Goal: Information Seeking & Learning: Learn about a topic

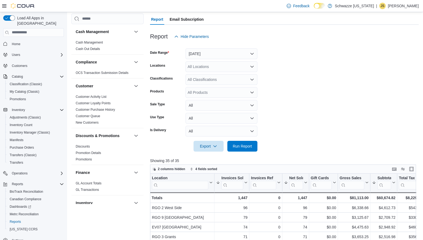
scroll to position [320, 0]
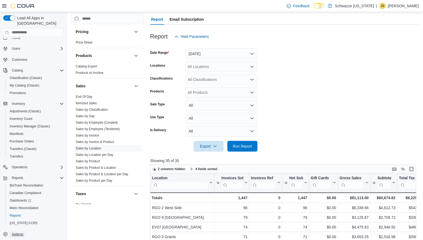
click at [14, 232] on span "Settings" at bounding box center [18, 234] width 12 height 4
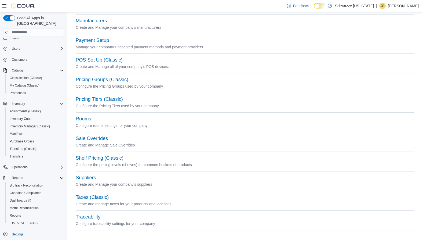
scroll to position [179, 0]
click at [92, 195] on button "Taxes (Classic)" at bounding box center [92, 196] width 33 height 6
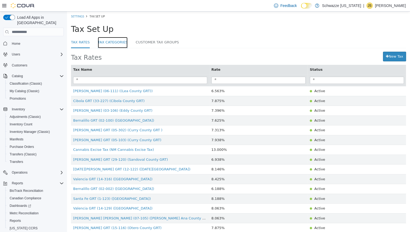
click at [120, 42] on link "Tax Categories" at bounding box center [113, 43] width 30 height 12
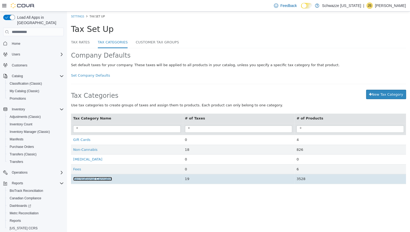
click at [98, 181] on span "Recreational Cannabis" at bounding box center [92, 179] width 39 height 4
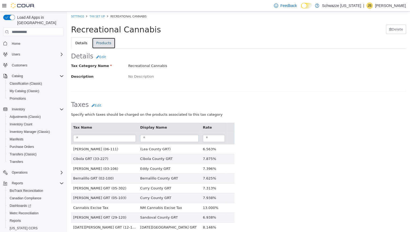
click at [103, 44] on link "Products" at bounding box center [104, 43] width 24 height 11
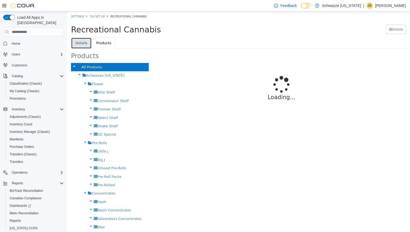
click at [81, 41] on link "Details" at bounding box center [81, 43] width 21 height 11
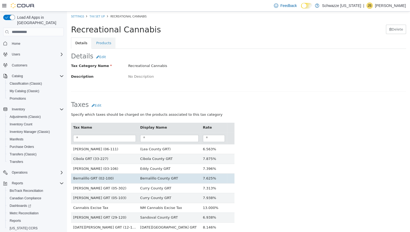
click at [89, 175] on td "Bernalillo GRT (02-100)" at bounding box center [104, 179] width 67 height 10
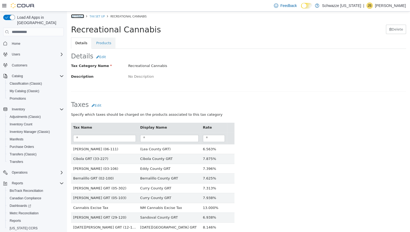
click at [83, 16] on link "Settings" at bounding box center [77, 16] width 13 height 4
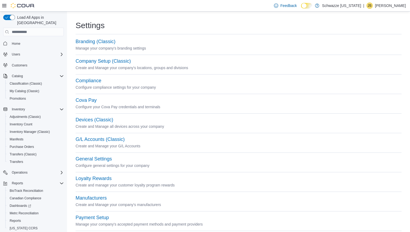
scroll to position [187, 0]
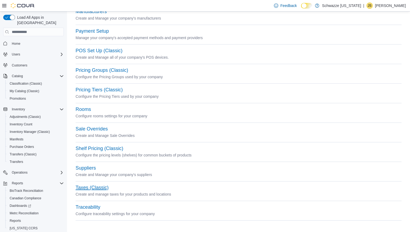
click at [88, 187] on button "Taxes (Classic)" at bounding box center [92, 188] width 33 height 6
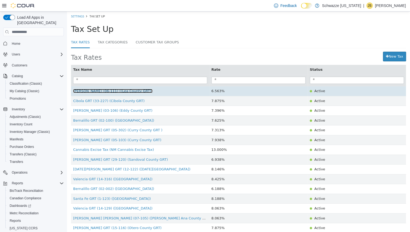
click at [93, 91] on span "Lea GRT (06-111) ((Lea County GRT))" at bounding box center [112, 91] width 79 height 4
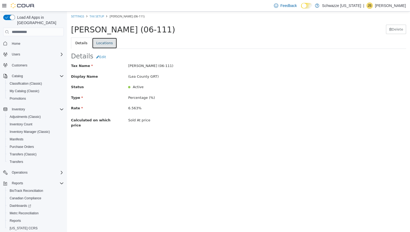
click at [105, 41] on link "Locations" at bounding box center [104, 43] width 25 height 11
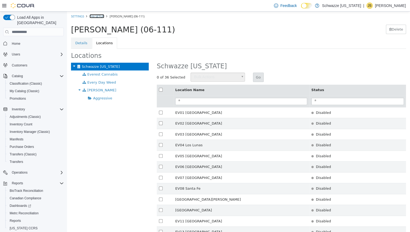
click at [95, 17] on link "Tax Setup" at bounding box center [97, 16] width 15 height 4
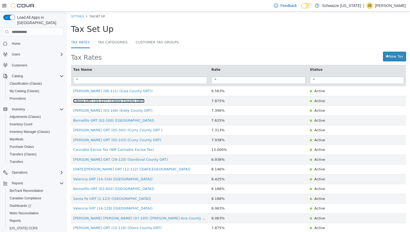
click at [94, 101] on span "Cibola GRT (33-227) (Cibola County GRT)" at bounding box center [108, 101] width 71 height 4
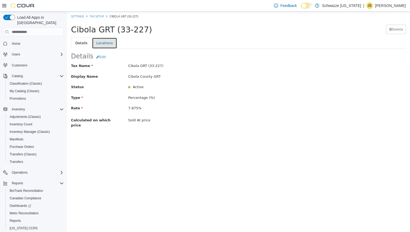
click at [103, 43] on link "Locations" at bounding box center [104, 43] width 25 height 11
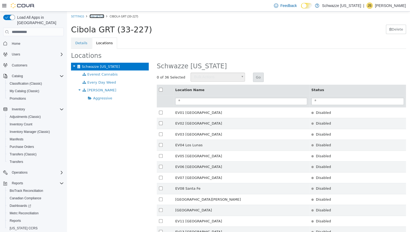
click at [94, 16] on link "Tax Setup" at bounding box center [97, 16] width 15 height 4
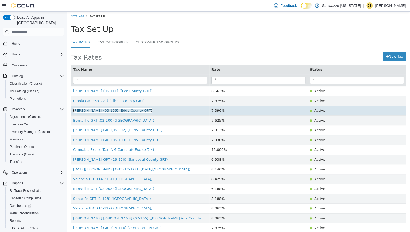
click at [93, 110] on span "Eddy GRT (03-106) (Eddy County GRT)" at bounding box center [112, 111] width 79 height 4
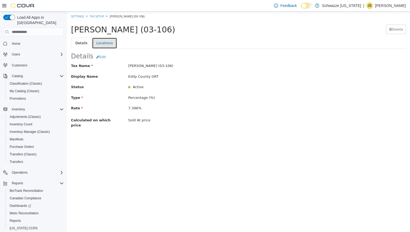
click at [98, 43] on link "Locations" at bounding box center [104, 43] width 25 height 11
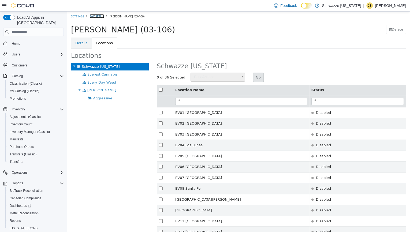
click at [94, 17] on link "Tax Setup" at bounding box center [97, 16] width 15 height 4
